Goal: Information Seeking & Learning: Learn about a topic

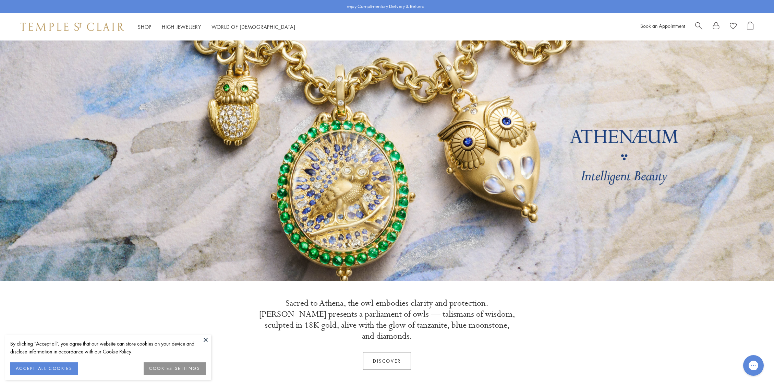
click at [205, 339] on button at bounding box center [206, 339] width 10 height 10
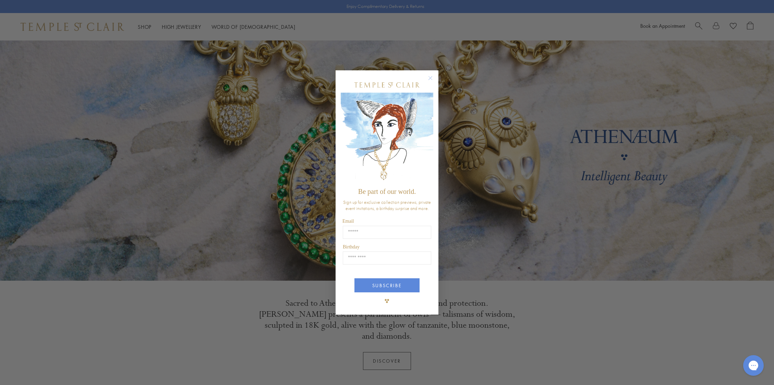
click at [432, 79] on circle "Close dialog" at bounding box center [431, 78] width 8 height 8
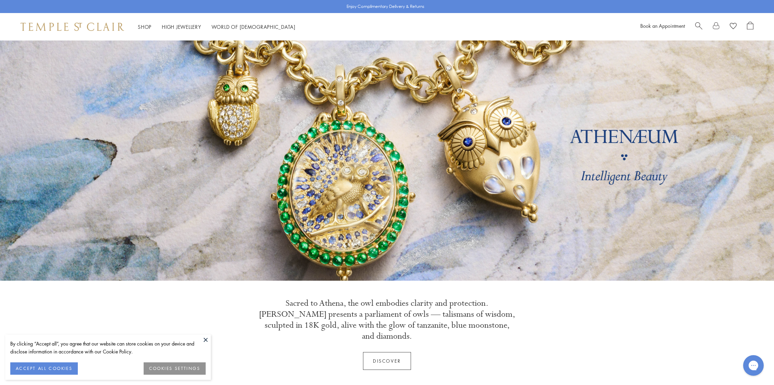
drag, startPoint x: 205, startPoint y: 339, endPoint x: 210, endPoint y: 336, distance: 5.1
click at [205, 339] on button at bounding box center [206, 339] width 10 height 10
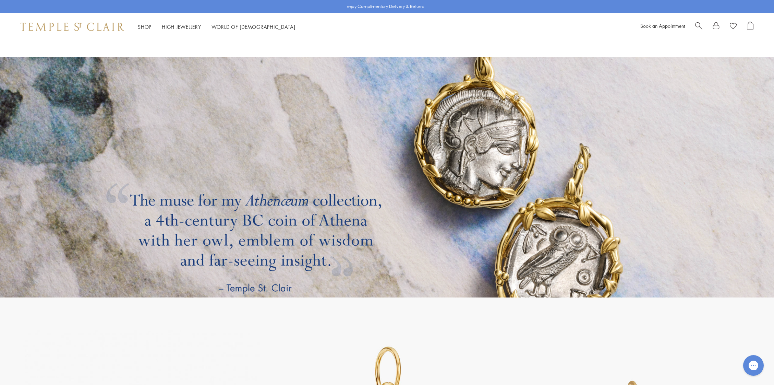
scroll to position [1486, 0]
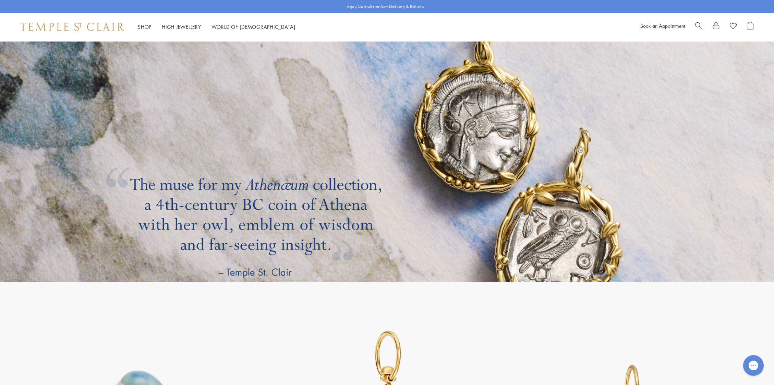
click at [447, 125] on link at bounding box center [387, 162] width 774 height 240
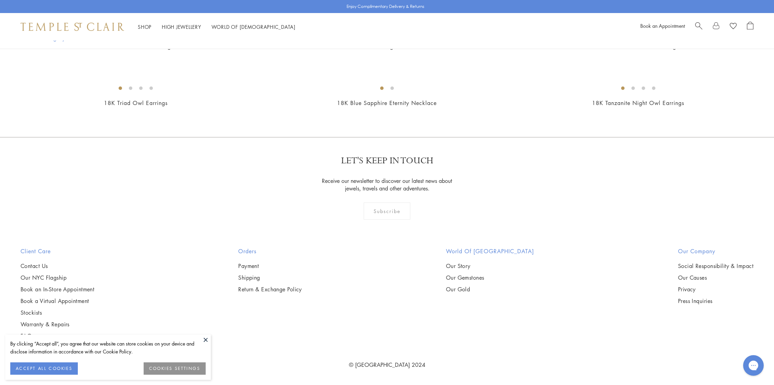
scroll to position [1825, 0]
click at [207, 340] on button at bounding box center [206, 339] width 10 height 10
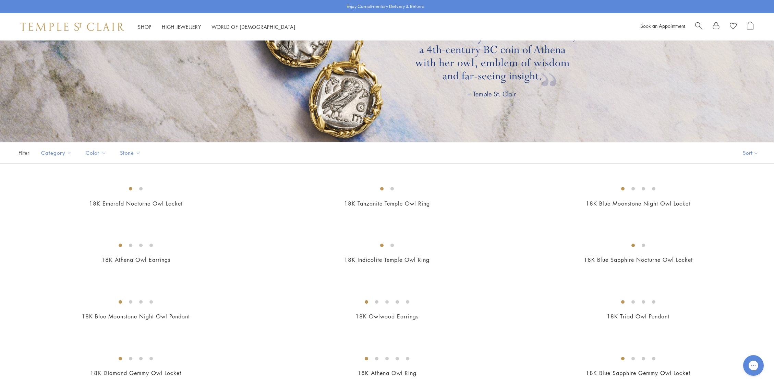
scroll to position [0, 0]
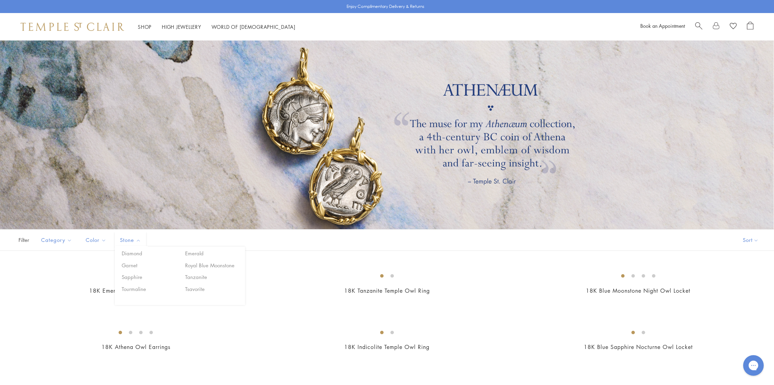
click at [269, 238] on div "Filter Sort Category Earrings Necklaces Pendants Rings Color Blue Gold Green St…" at bounding box center [387, 240] width 774 height 22
click at [454, 123] on div at bounding box center [387, 134] width 774 height 189
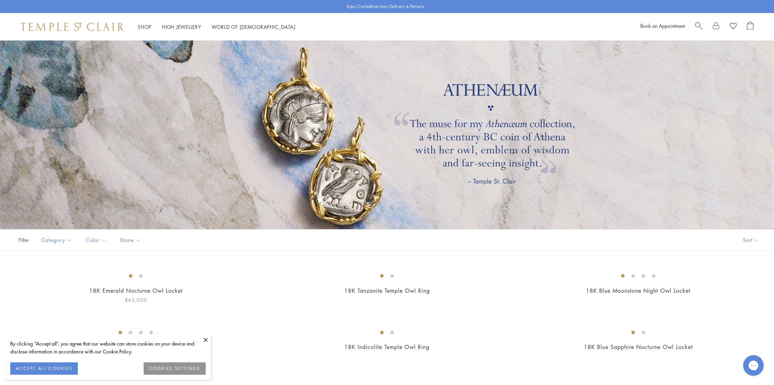
click at [206, 341] on button at bounding box center [206, 339] width 10 height 10
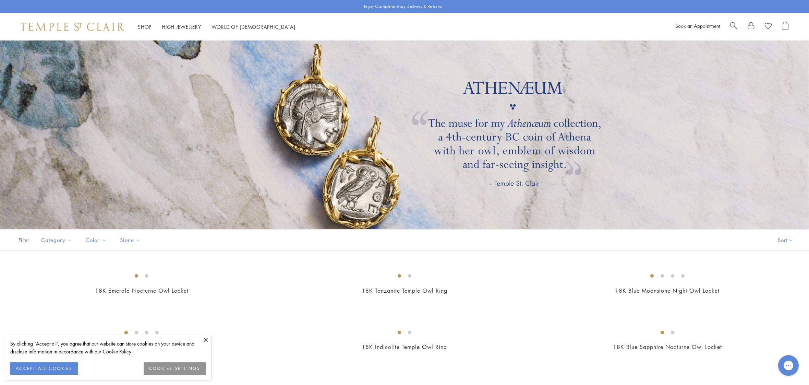
click at [206, 340] on button at bounding box center [206, 339] width 10 height 10
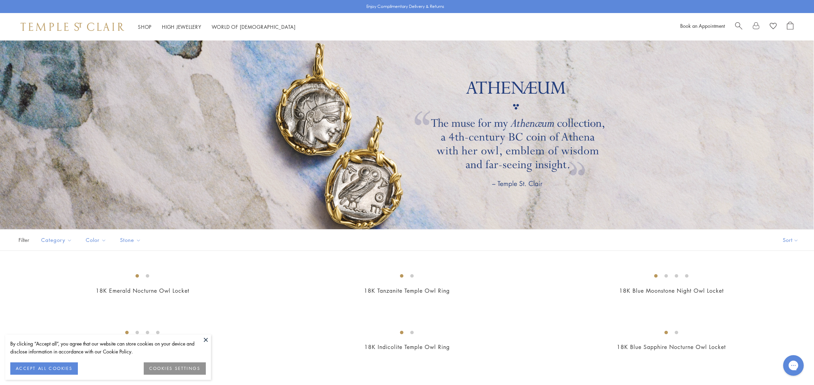
click at [208, 340] on button at bounding box center [206, 339] width 10 height 10
click at [206, 338] on button at bounding box center [206, 339] width 10 height 10
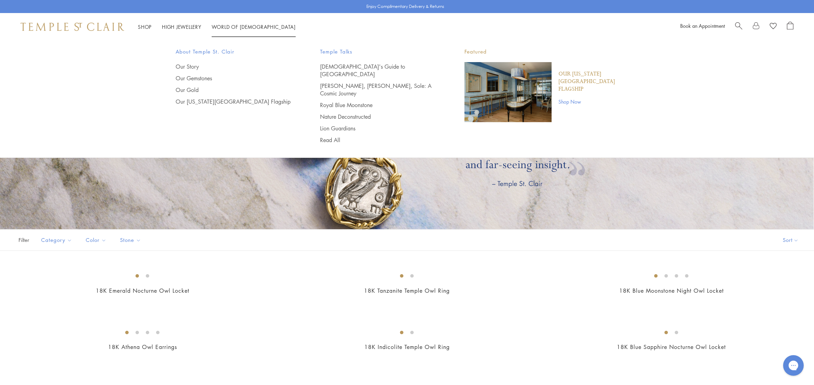
click at [327, 136] on div "About Temple St. Clair Our Story Our Gemstones Our Gold Our New York City Flags…" at bounding box center [407, 98] width 814 height 117
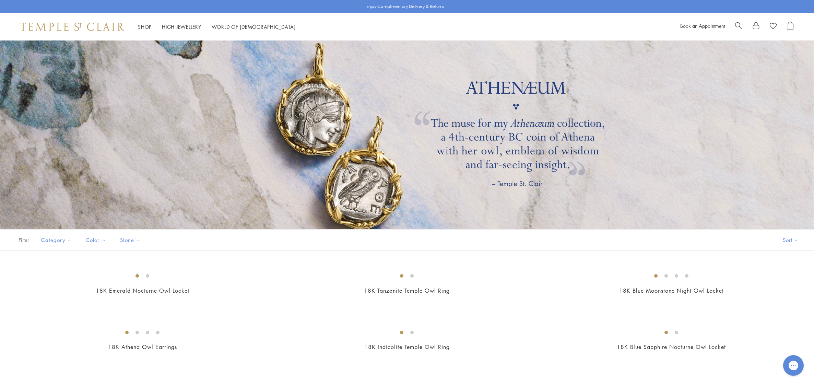
click at [352, 184] on div at bounding box center [407, 134] width 814 height 189
click at [66, 24] on img at bounding box center [73, 27] width 104 height 8
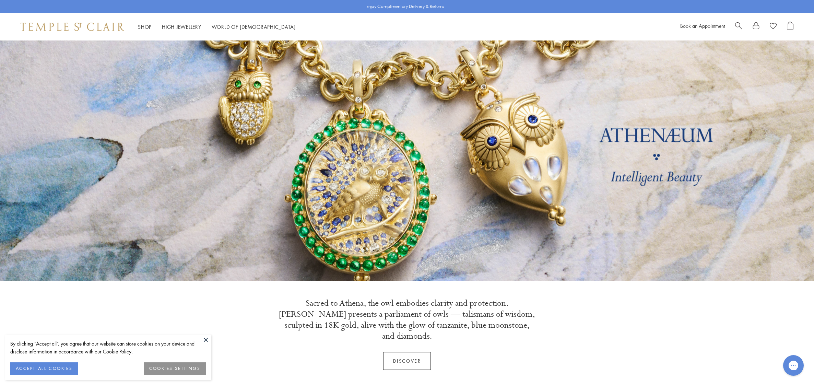
scroll to position [1, 0]
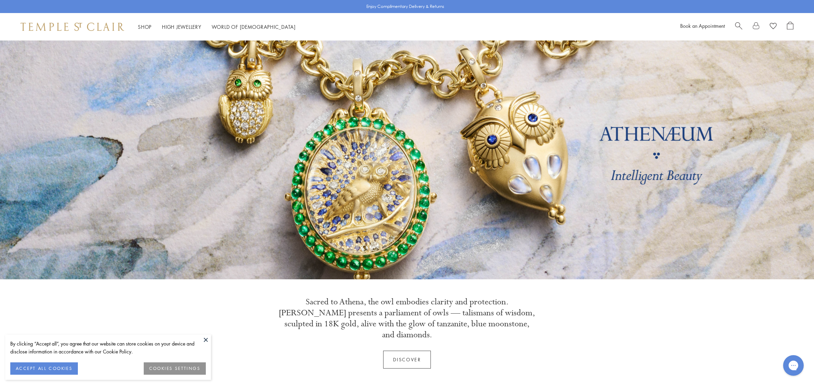
click at [203, 340] on button at bounding box center [206, 339] width 10 height 10
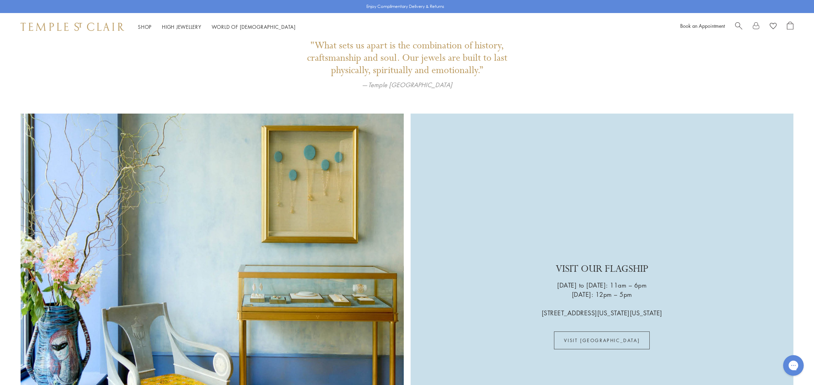
scroll to position [2176, 0]
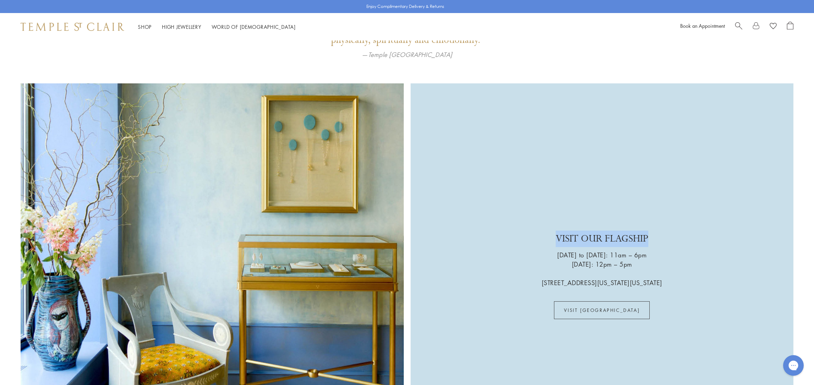
drag, startPoint x: 647, startPoint y: 225, endPoint x: 555, endPoint y: 224, distance: 91.2
click at [556, 230] on p "VISIT OUR FLAGSHIP" at bounding box center [602, 240] width 93 height 20
drag, startPoint x: 548, startPoint y: 224, endPoint x: 553, endPoint y: 224, distance: 5.1
click at [548, 230] on div "VISIT OUR FLAGSHIP Wednesday to Saturday: 11am – 6pm Sunday: 12pm – 5pm 803 Was…" at bounding box center [602, 274] width 121 height 88
drag, startPoint x: 556, startPoint y: 223, endPoint x: 653, endPoint y: 225, distance: 97.1
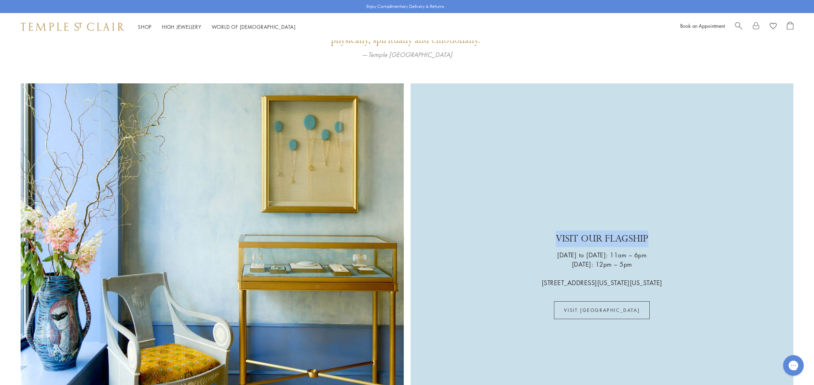
click at [652, 230] on div "VISIT OUR FLAGSHIP Wednesday to Saturday: 11am – 6pm Sunday: 12pm – 5pm 803 Was…" at bounding box center [602, 274] width 121 height 88
click at [653, 230] on div "VISIT OUR FLAGSHIP Wednesday to Saturday: 11am – 6pm Sunday: 12pm – 5pm 803 Was…" at bounding box center [602, 274] width 121 height 88
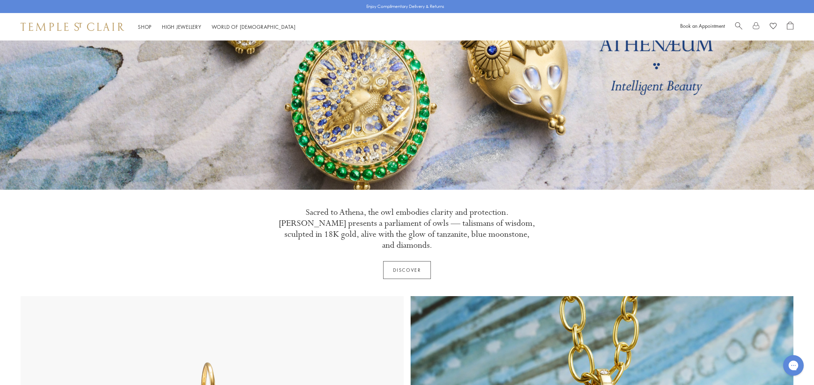
scroll to position [0, 0]
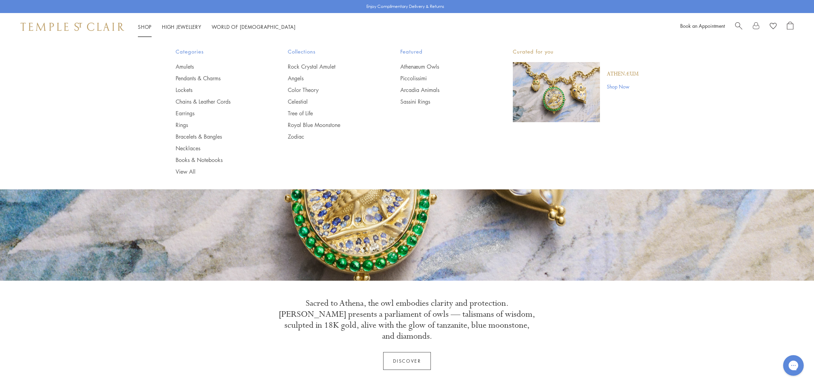
click at [147, 28] on link "Shop Shop" at bounding box center [145, 26] width 14 height 7
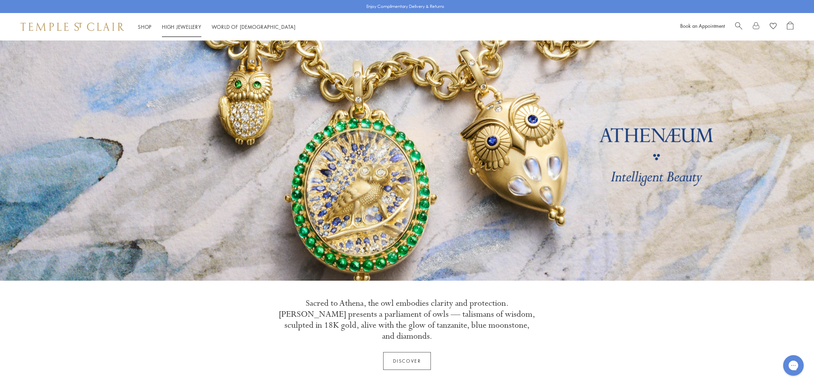
click at [170, 26] on link "High Jewellery High Jewellery" at bounding box center [181, 26] width 39 height 7
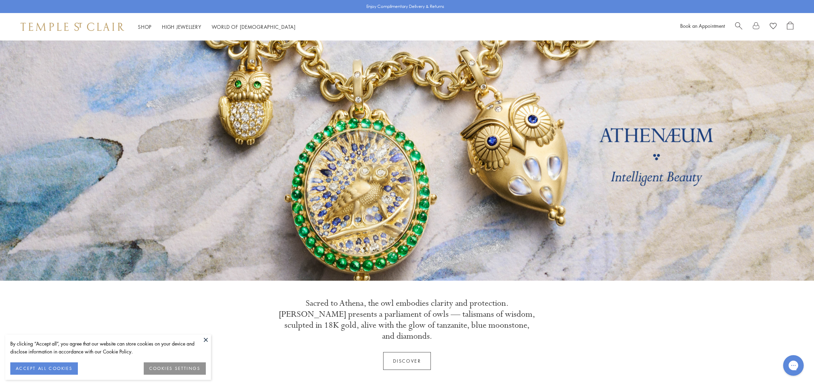
click at [205, 338] on button at bounding box center [206, 339] width 10 height 10
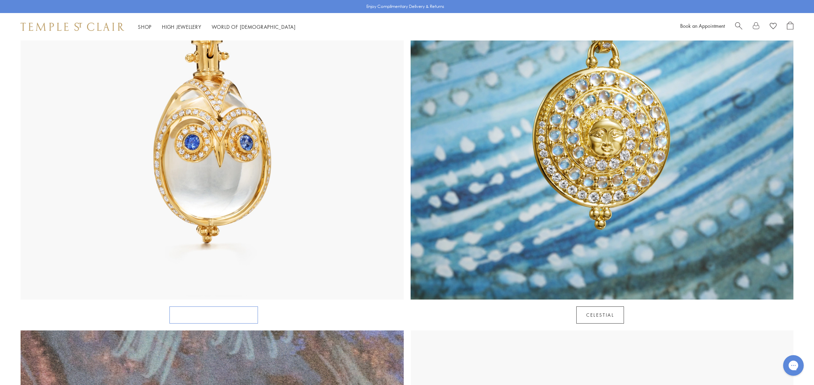
scroll to position [472, 0]
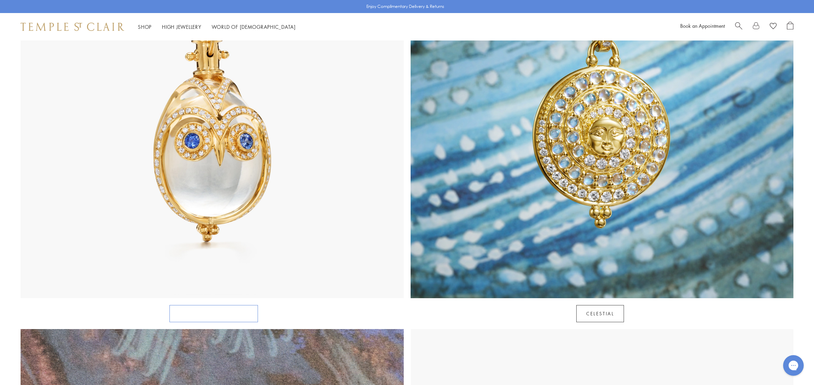
click at [205, 305] on link "Rock Crystal Amulets" at bounding box center [213, 313] width 88 height 17
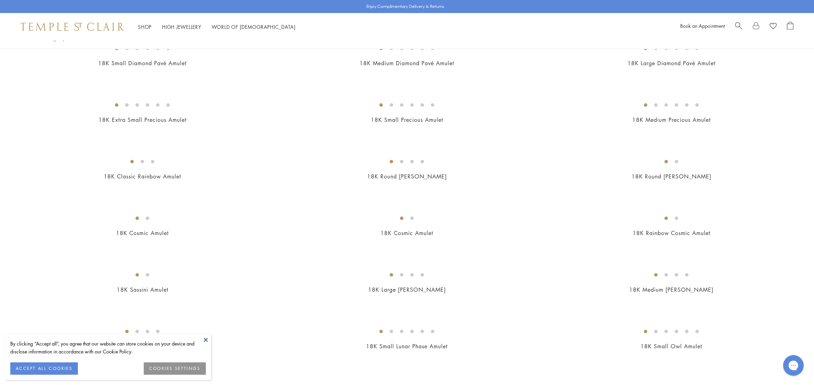
scroll to position [596, 0]
click at [203, 338] on button at bounding box center [206, 339] width 10 height 10
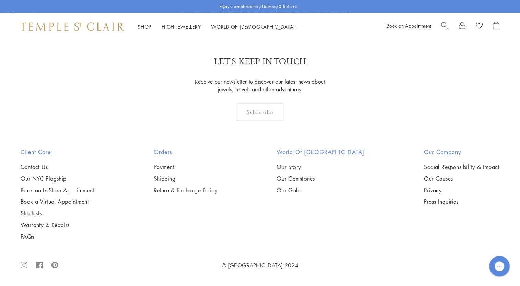
scroll to position [2898, 0]
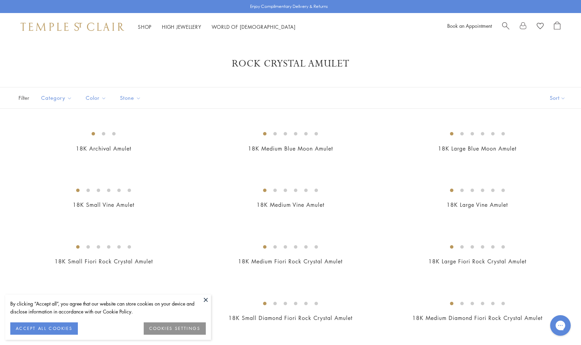
click at [205, 299] on button at bounding box center [206, 300] width 10 height 10
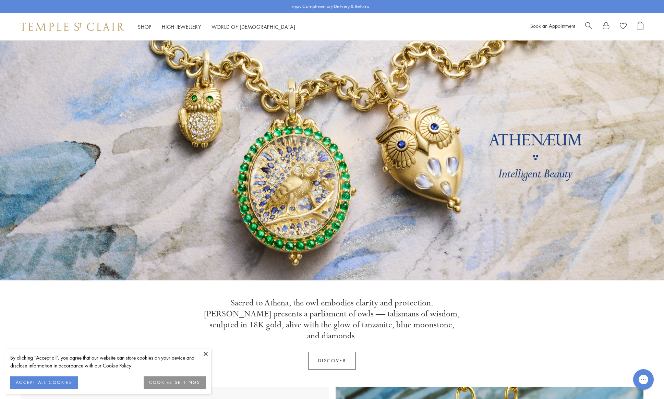
click at [204, 352] on button at bounding box center [206, 354] width 10 height 10
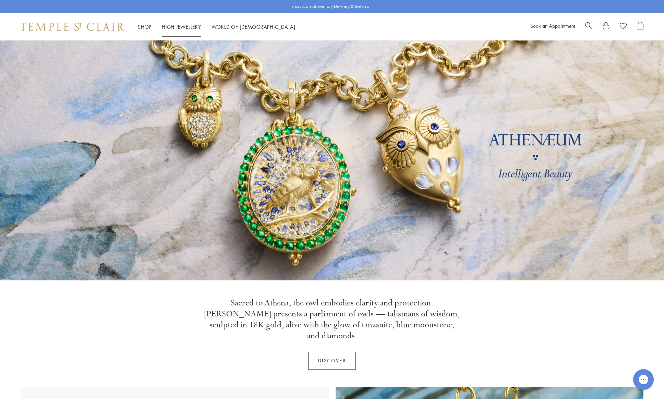
click at [181, 26] on link "High Jewellery High Jewellery" at bounding box center [181, 26] width 39 height 7
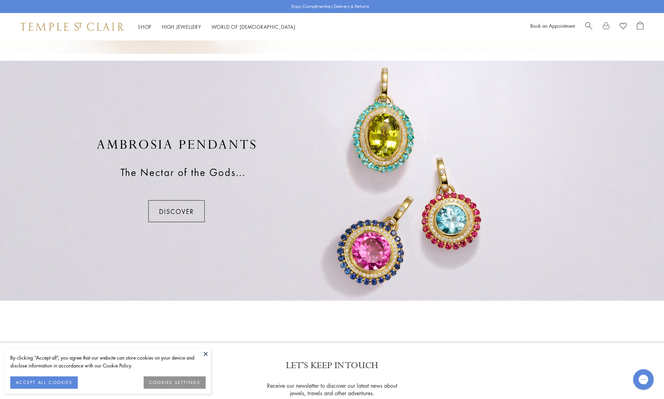
scroll to position [474, 0]
click at [189, 209] on div at bounding box center [332, 180] width 664 height 240
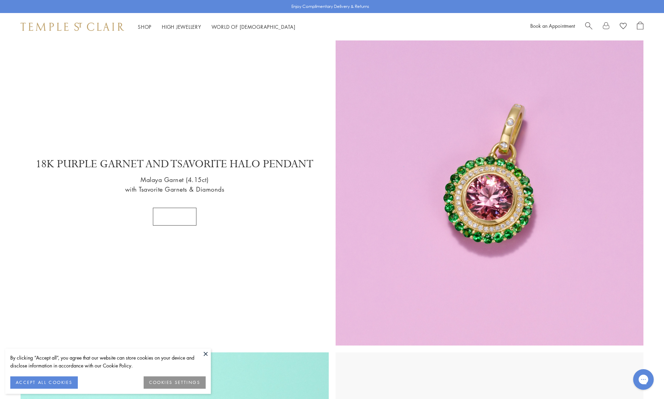
scroll to position [885, 0]
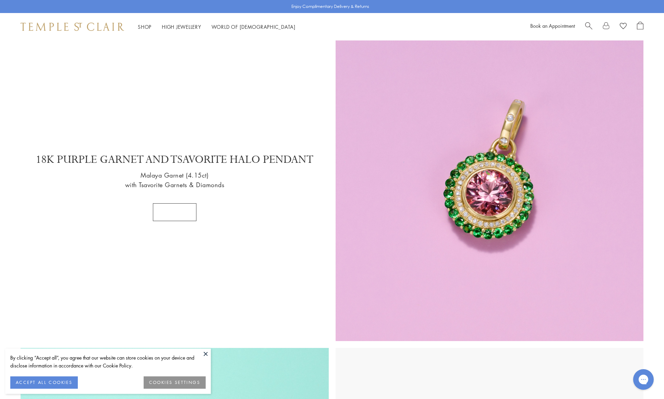
click at [174, 212] on button "inquire" at bounding box center [175, 212] width 44 height 18
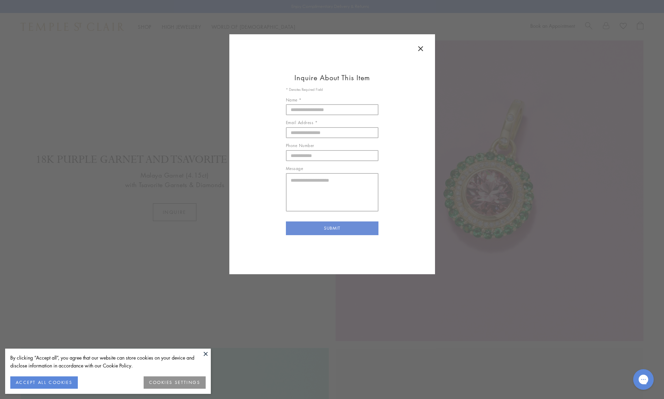
click at [422, 47] on icon at bounding box center [421, 49] width 4 height 4
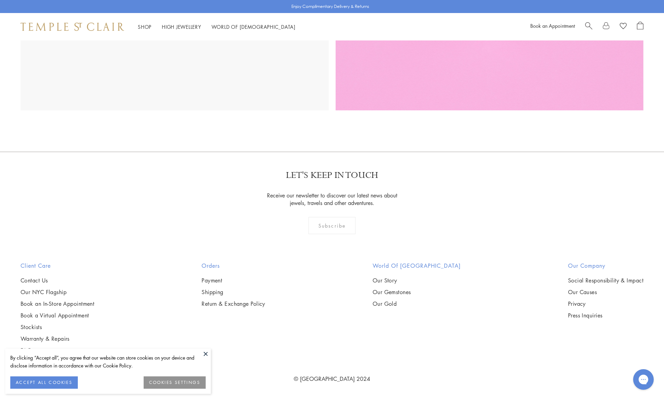
scroll to position [1746, 0]
click at [205, 353] on button at bounding box center [206, 354] width 10 height 10
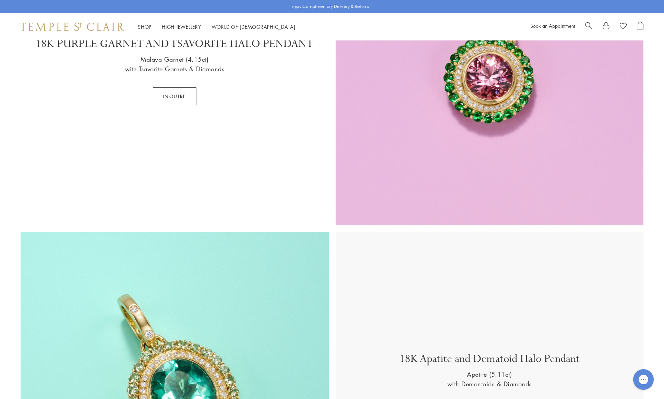
scroll to position [985, 0]
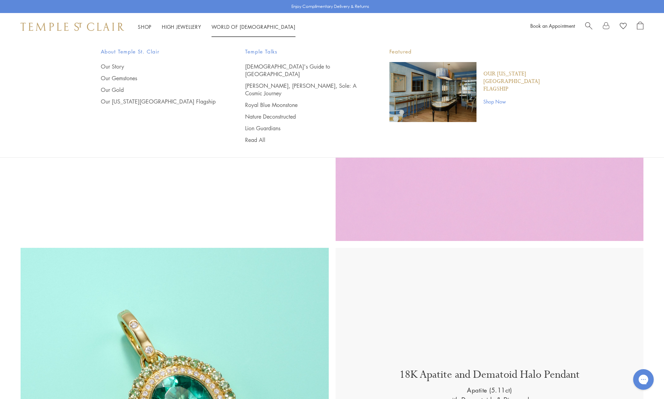
click at [237, 25] on link "World of Temple World of Temple" at bounding box center [254, 26] width 84 height 7
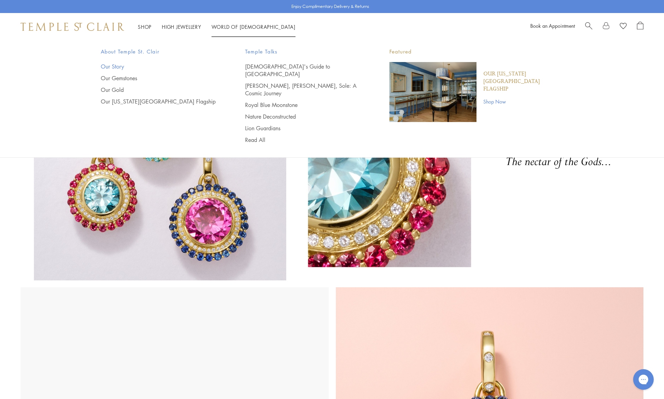
click at [113, 64] on link "Our Story" at bounding box center [159, 67] width 117 height 8
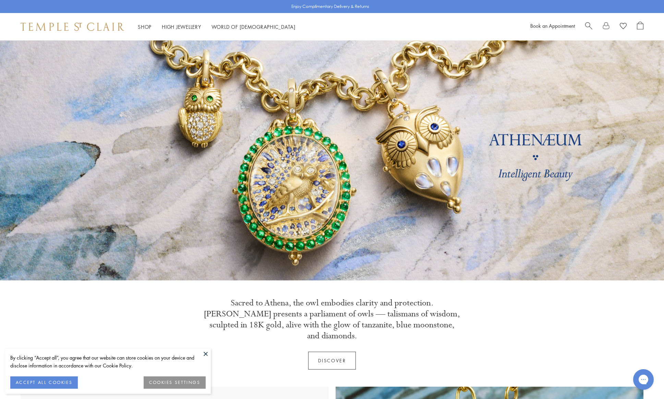
click at [206, 353] on button at bounding box center [206, 354] width 10 height 10
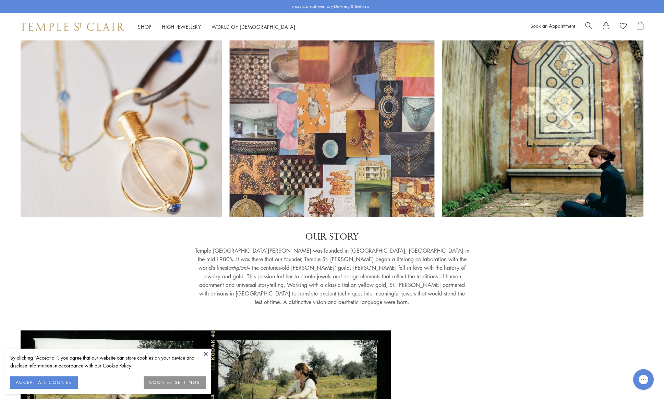
scroll to position [6, 0]
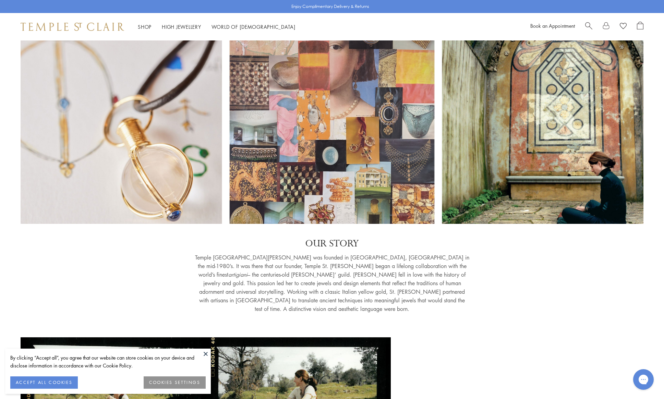
click at [47, 382] on button "ACCEPT ALL COOKIES" at bounding box center [44, 383] width 68 height 12
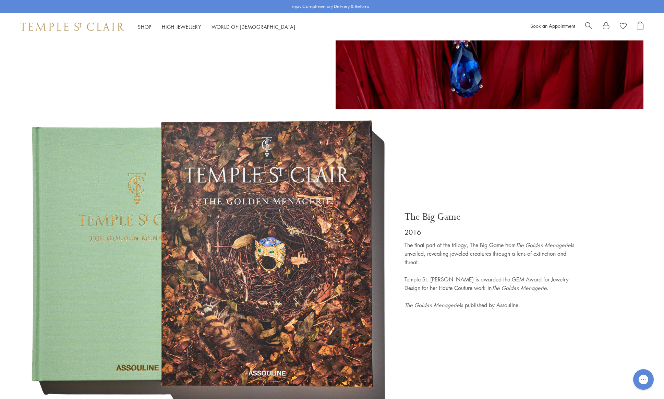
scroll to position [3417, 0]
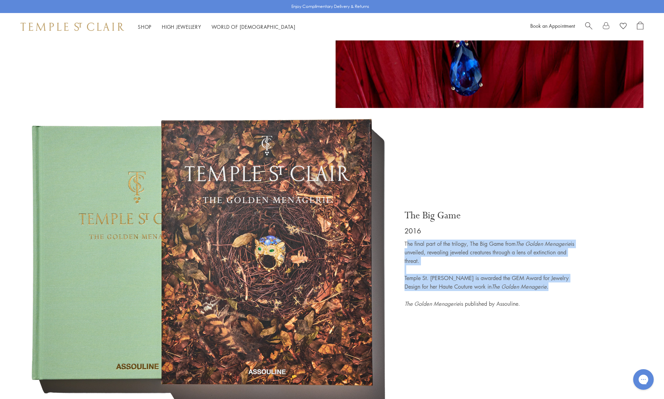
drag, startPoint x: 406, startPoint y: 212, endPoint x: 520, endPoint y: 246, distance: 118.9
click at [520, 246] on p "The final part of the trilogy, The Big Game from The Golden Menagerie is unveil…" at bounding box center [490, 274] width 171 height 69
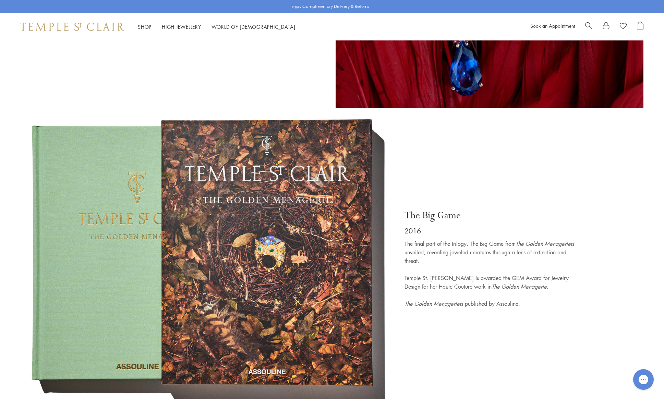
click at [539, 251] on p "The final part of the trilogy, The Big Game from The Golden Menagerie is unveil…" at bounding box center [490, 274] width 171 height 69
drag, startPoint x: 406, startPoint y: 258, endPoint x: 459, endPoint y: 259, distance: 53.5
click at [461, 258] on p "The final part of the trilogy, The Big Game from The Golden Menagerie is unveil…" at bounding box center [490, 274] width 171 height 69
drag, startPoint x: 459, startPoint y: 260, endPoint x: 406, endPoint y: 258, distance: 53.5
click at [406, 300] on em "The Golden Menagerie" at bounding box center [432, 304] width 55 height 8
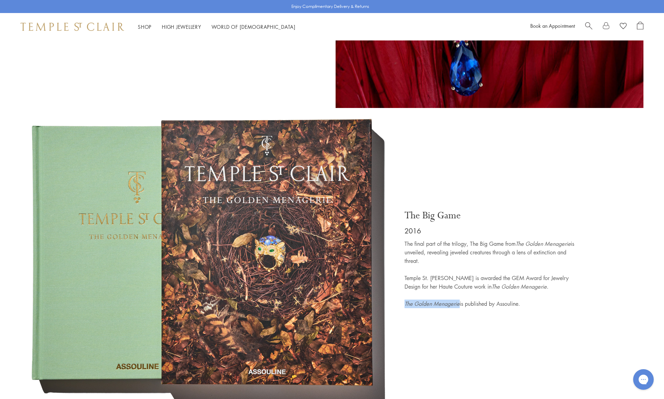
copy em "The Golden Menagerie"
click at [459, 304] on div "The Big Game 2016 The final part of the trilogy, The Big Game from The Golden M…" at bounding box center [521, 260] width 246 height 285
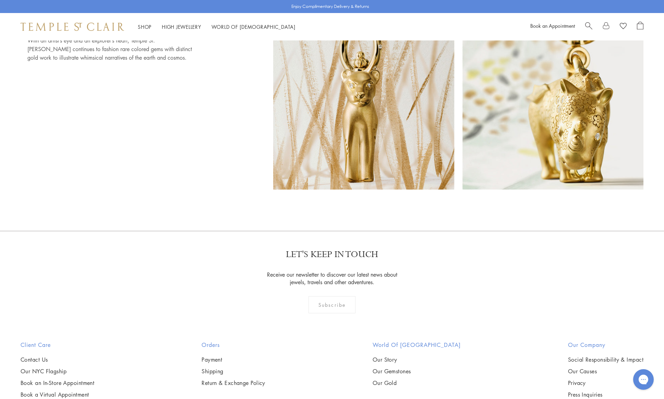
scroll to position [5714, 0]
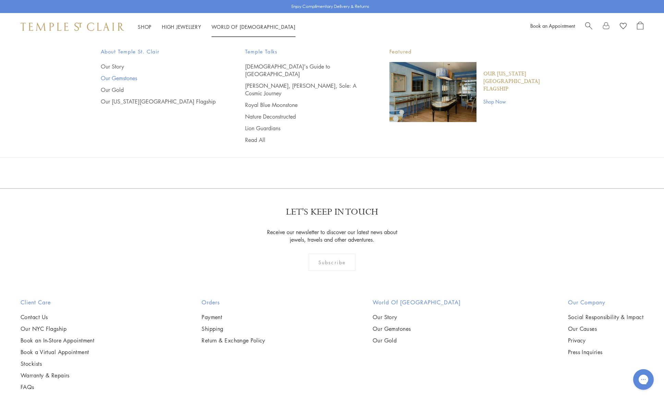
click at [120, 77] on link "Our Gemstones" at bounding box center [159, 78] width 117 height 8
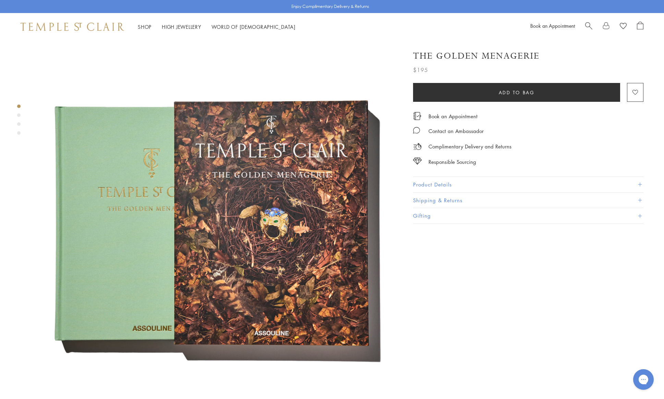
click at [237, 193] on img at bounding box center [215, 221] width 363 height 363
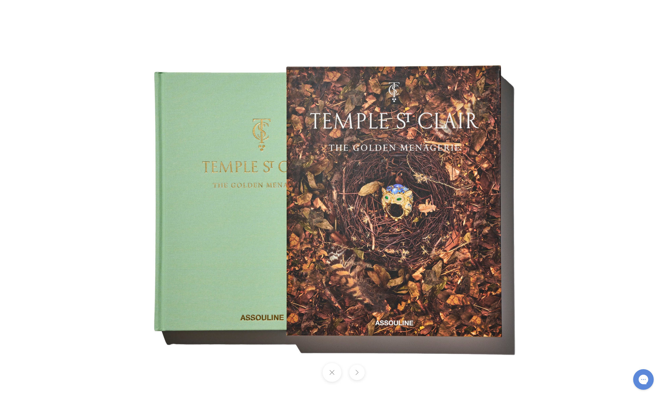
click at [588, 60] on div at bounding box center [466, 199] width 668 height 401
click at [358, 372] on button at bounding box center [357, 372] width 15 height 15
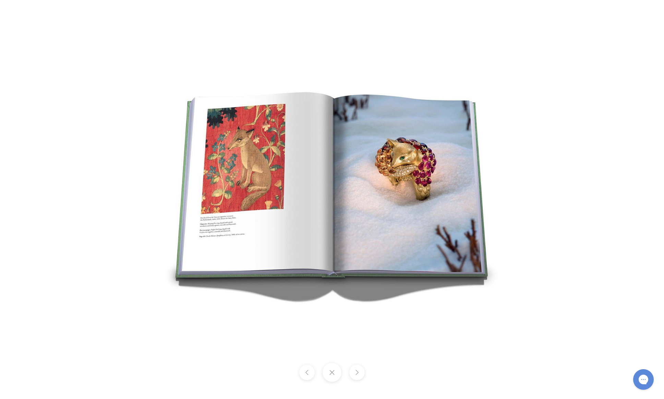
click at [357, 372] on button at bounding box center [357, 372] width 15 height 15
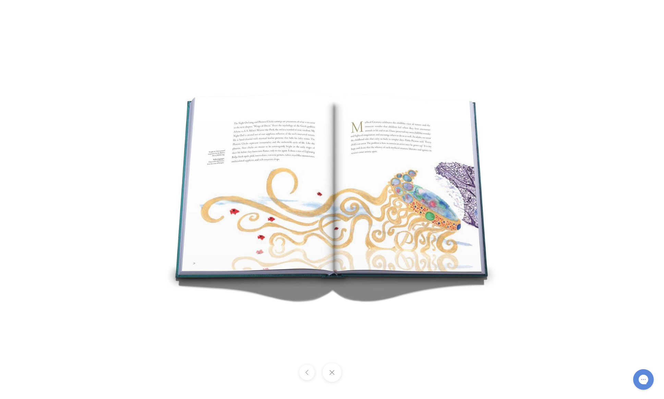
click at [357, 372] on div at bounding box center [332, 372] width 664 height 19
click at [576, 57] on div at bounding box center [465, 199] width 664 height 399
click at [332, 372] on button at bounding box center [332, 372] width 19 height 19
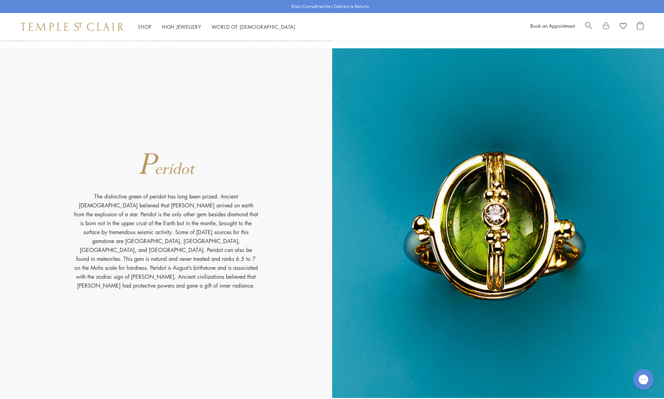
scroll to position [5710, 0]
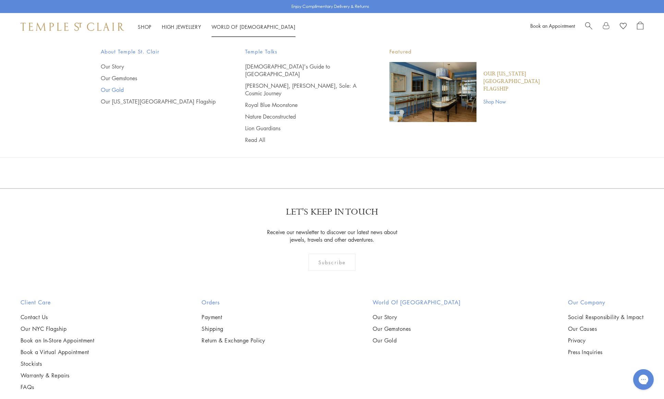
click at [120, 90] on link "Our Gold" at bounding box center [159, 90] width 117 height 8
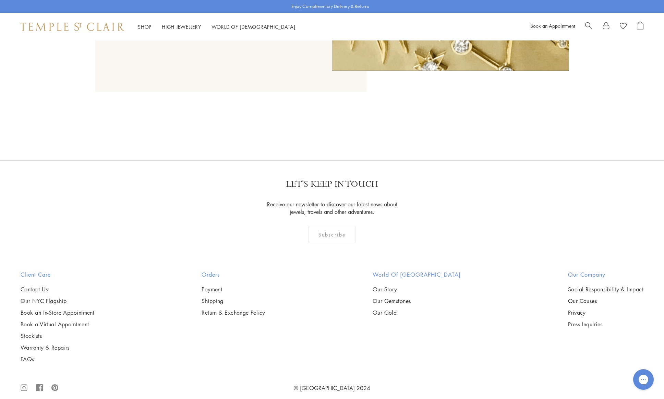
scroll to position [859, 0]
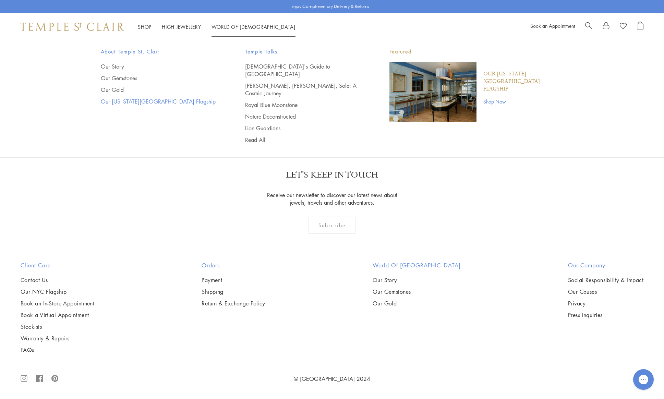
click at [119, 102] on link "Our [US_STATE][GEOGRAPHIC_DATA] Flagship" at bounding box center [159, 102] width 117 height 8
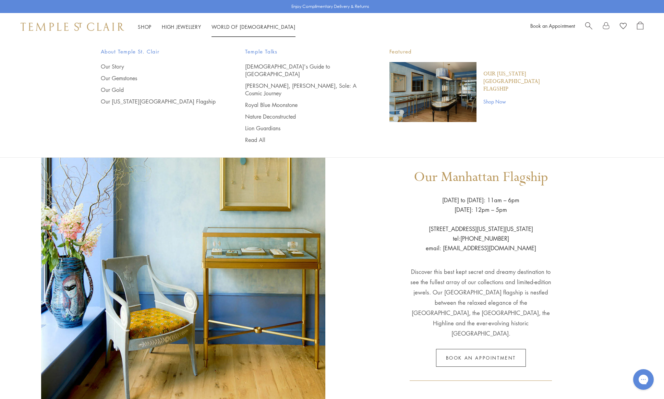
click at [493, 70] on div "Our New York City Flagship Shop Now" at bounding box center [520, 92] width 87 height 60
click at [492, 74] on p "Our [US_STATE][GEOGRAPHIC_DATA] Flagship" at bounding box center [524, 81] width 80 height 23
click at [273, 68] on link "[DEMOGRAPHIC_DATA]'s Guide to [GEOGRAPHIC_DATA]" at bounding box center [303, 70] width 117 height 15
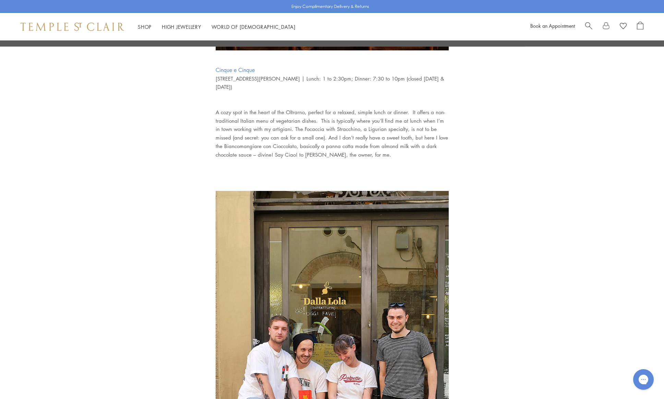
scroll to position [1531, 0]
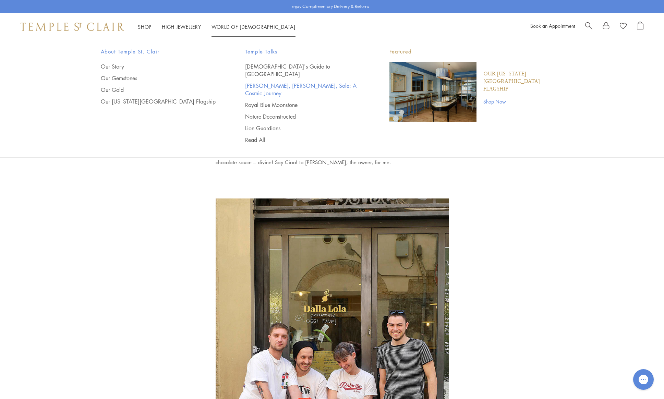
click at [268, 82] on link "[PERSON_NAME], [PERSON_NAME], Sole: A Cosmic Journey" at bounding box center [303, 89] width 117 height 15
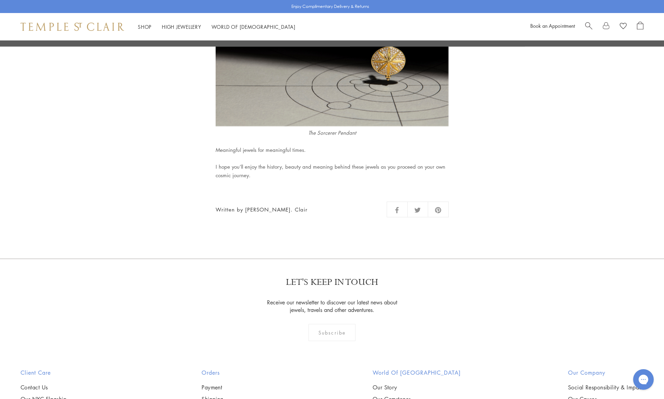
scroll to position [4074, 0]
